Goal: Find contact information: Find contact information

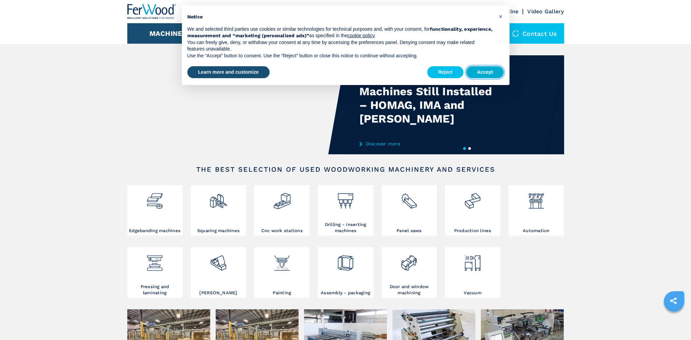
click at [486, 74] on button "Accept" at bounding box center [485, 72] width 38 height 12
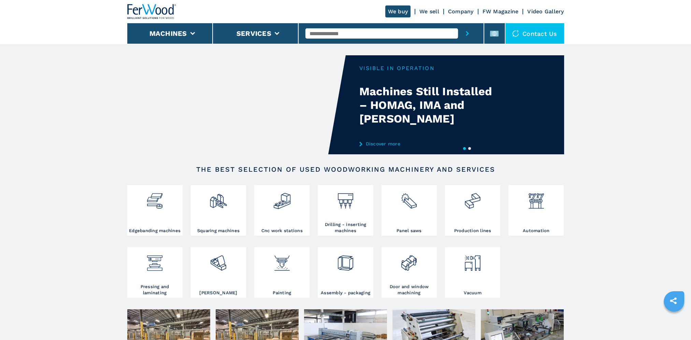
click at [529, 28] on div "Contact us" at bounding box center [534, 33] width 59 height 20
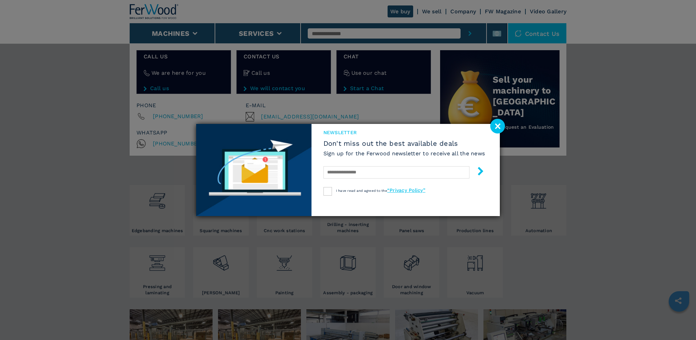
click at [498, 127] on image at bounding box center [497, 126] width 15 height 15
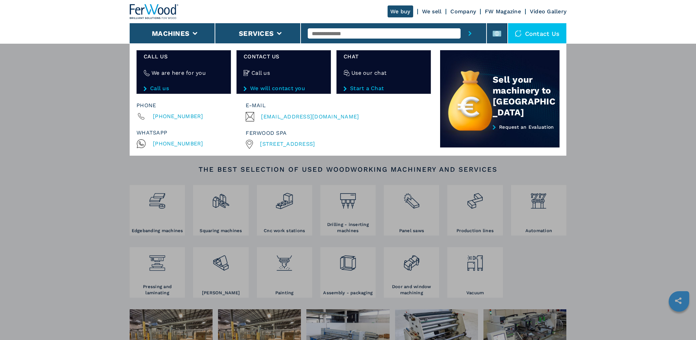
click at [593, 60] on div "**********" at bounding box center [348, 213] width 696 height 340
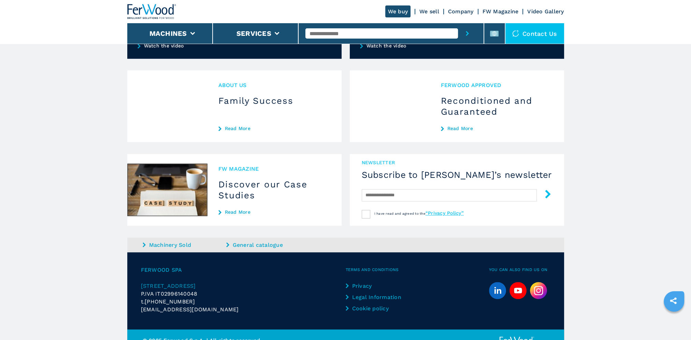
scroll to position [600, 0]
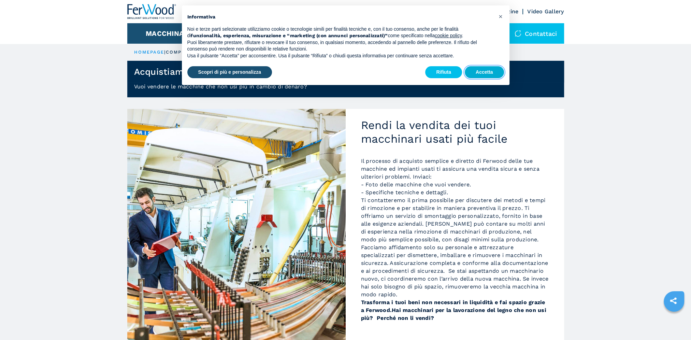
click at [482, 73] on button "Accetta" at bounding box center [483, 72] width 39 height 12
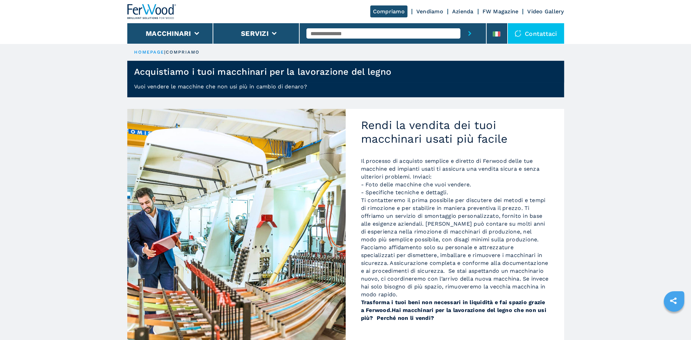
click at [536, 35] on div "Contattaci" at bounding box center [535, 33] width 56 height 20
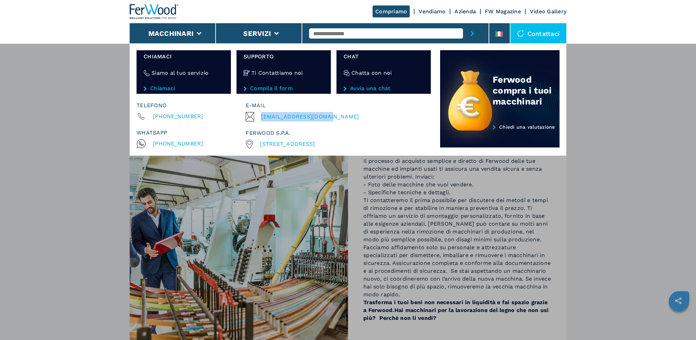
drag, startPoint x: 337, startPoint y: 116, endPoint x: 261, endPoint y: 115, distance: 76.1
click at [261, 115] on div "[EMAIL_ADDRESS][DOMAIN_NAME]" at bounding box center [337, 117] width 182 height 10
copy span "[EMAIL_ADDRESS][DOMAIN_NAME]"
